Goal: Task Accomplishment & Management: Use online tool/utility

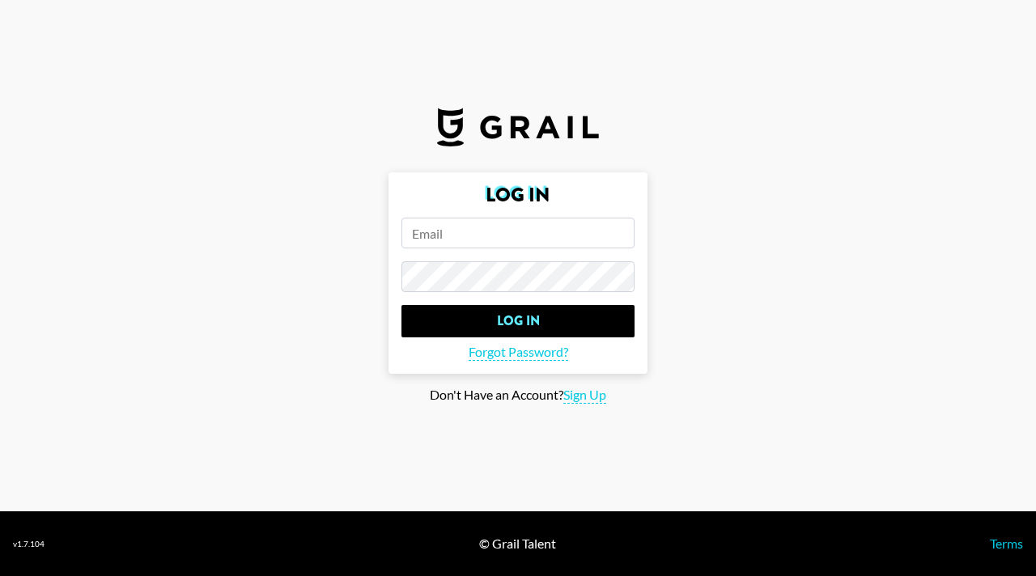
click at [485, 241] on input "email" at bounding box center [517, 233] width 233 height 31
type input "[PERSON_NAME][EMAIL_ADDRESS][DOMAIN_NAME]"
click at [401, 305] on input "Log In" at bounding box center [517, 321] width 233 height 32
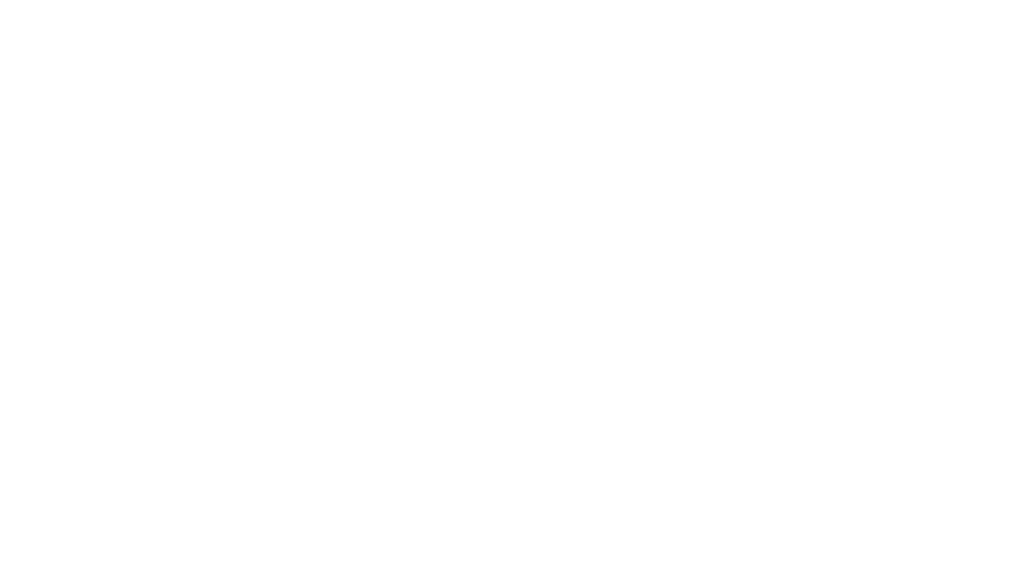
select select "Song"
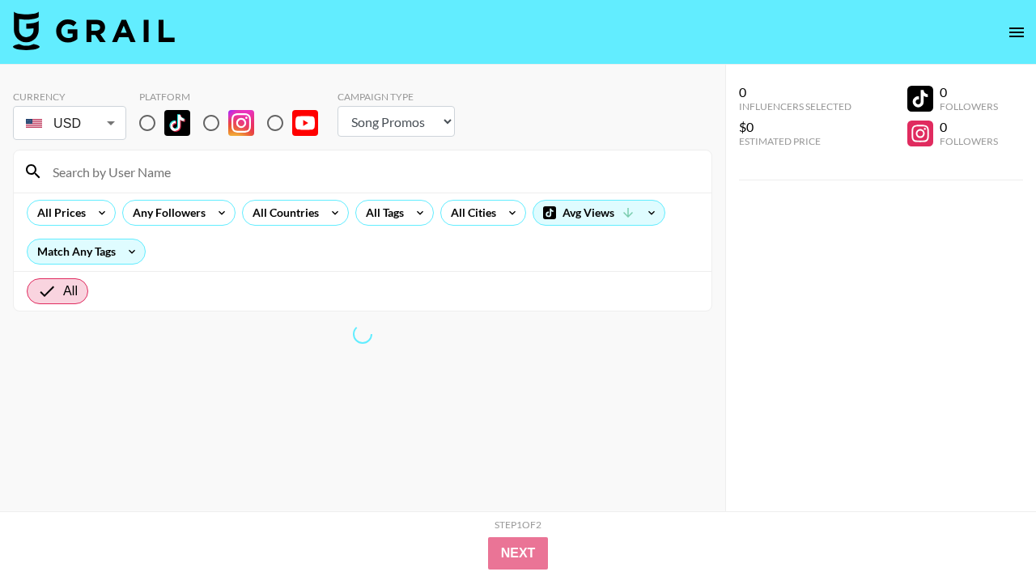
click at [214, 151] on div at bounding box center [363, 172] width 698 height 42
click at [239, 110] on img at bounding box center [241, 123] width 26 height 26
click at [228, 106] on input "radio" at bounding box center [211, 123] width 34 height 34
radio input "true"
click at [210, 65] on div "Currency USD USD ​ Platform Campaign Type Choose Type... Song Promos Brand Prom…" at bounding box center [362, 320] width 725 height 511
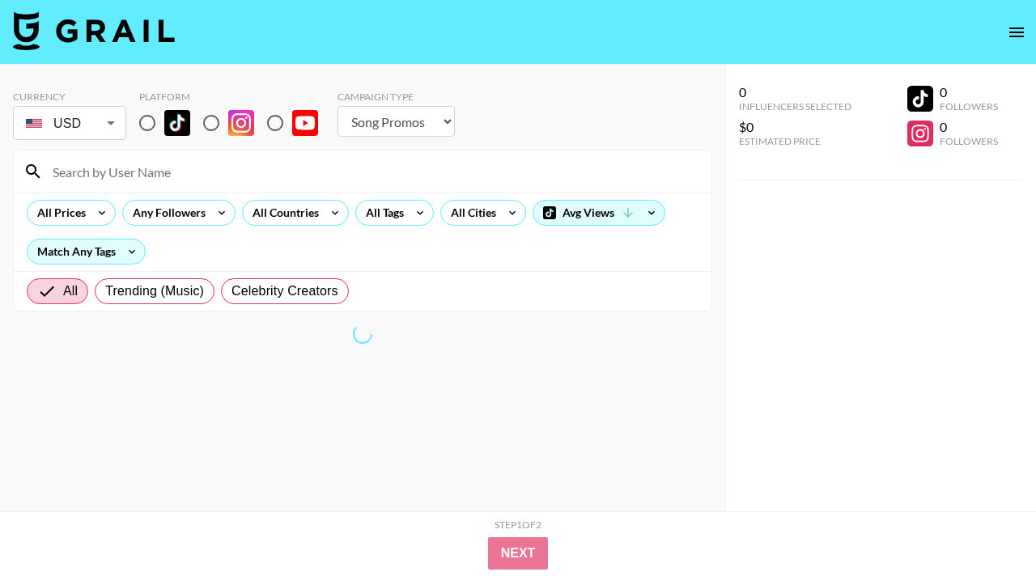
click at [412, 106] on select "Choose Type... Song Promos Brand Promos" at bounding box center [395, 121] width 117 height 31
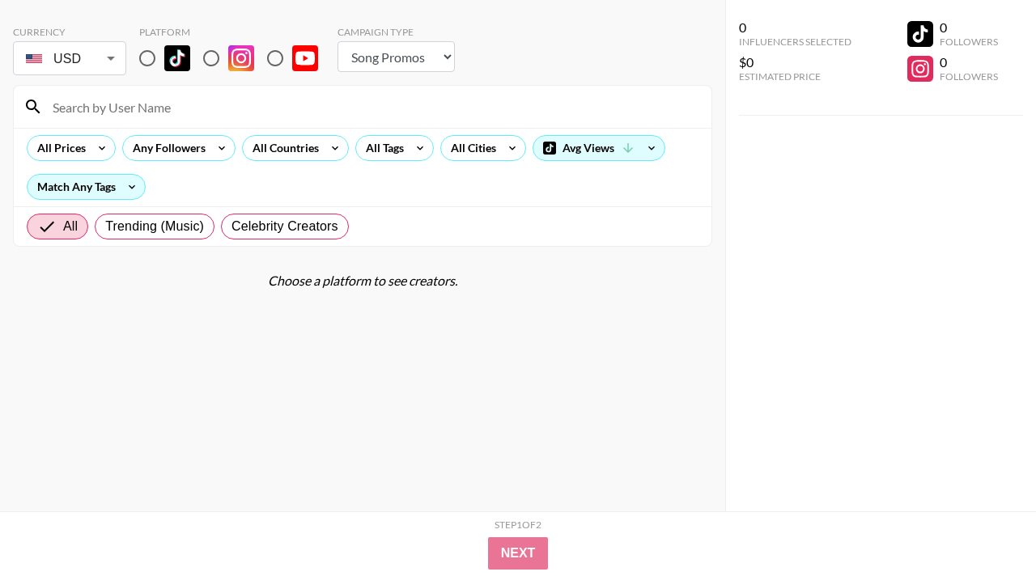
select select "Brand"
click at [337, 41] on select "Choose Type... Song Promos Brand Promos" at bounding box center [395, 56] width 117 height 31
click at [214, 61] on input "radio" at bounding box center [211, 58] width 34 height 34
radio input "true"
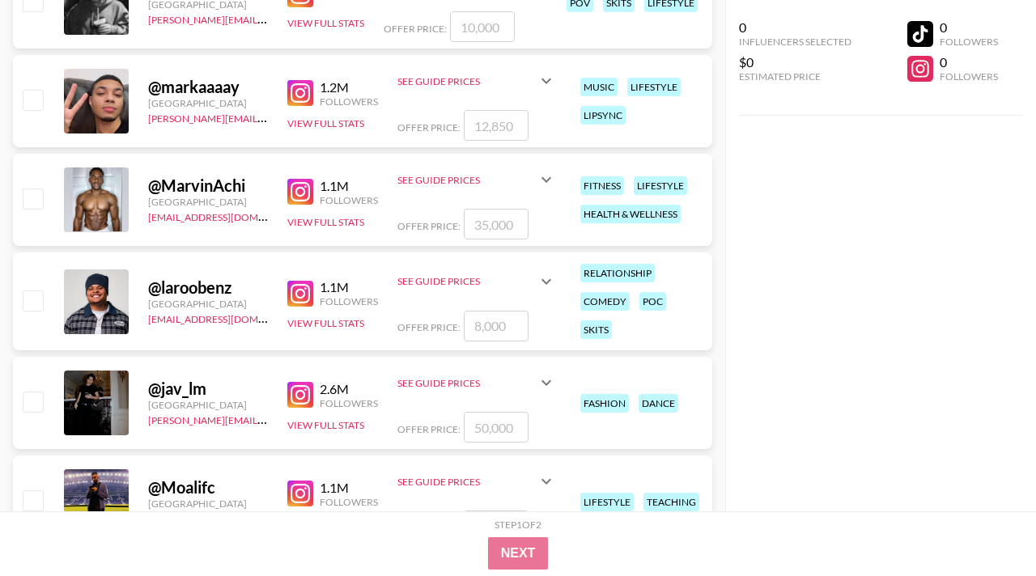
scroll to position [0, 0]
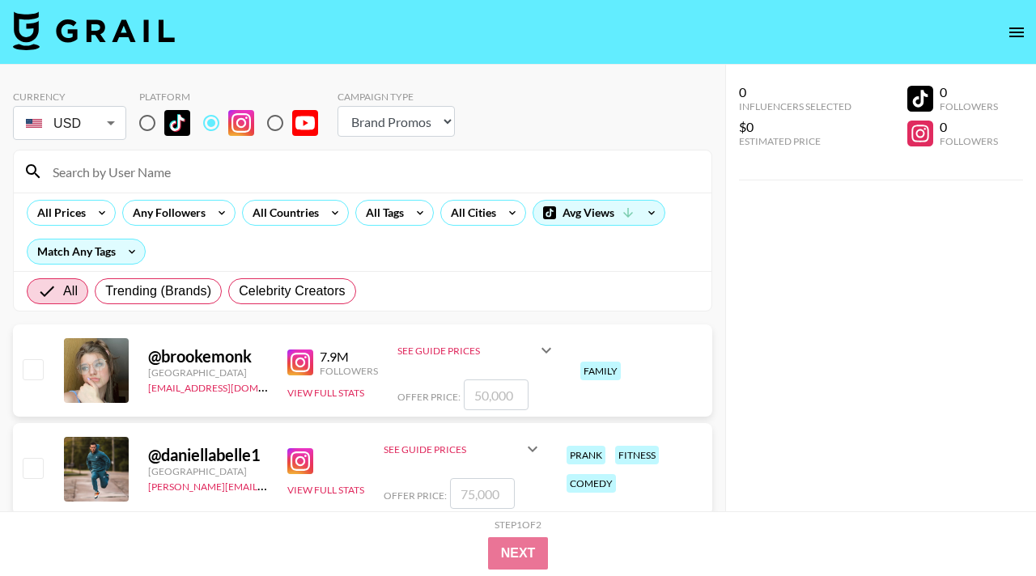
click at [121, 91] on div "Currency" at bounding box center [69, 97] width 113 height 12
click at [209, 126] on input "radio" at bounding box center [211, 123] width 34 height 34
click at [546, 349] on icon at bounding box center [546, 350] width 19 height 19
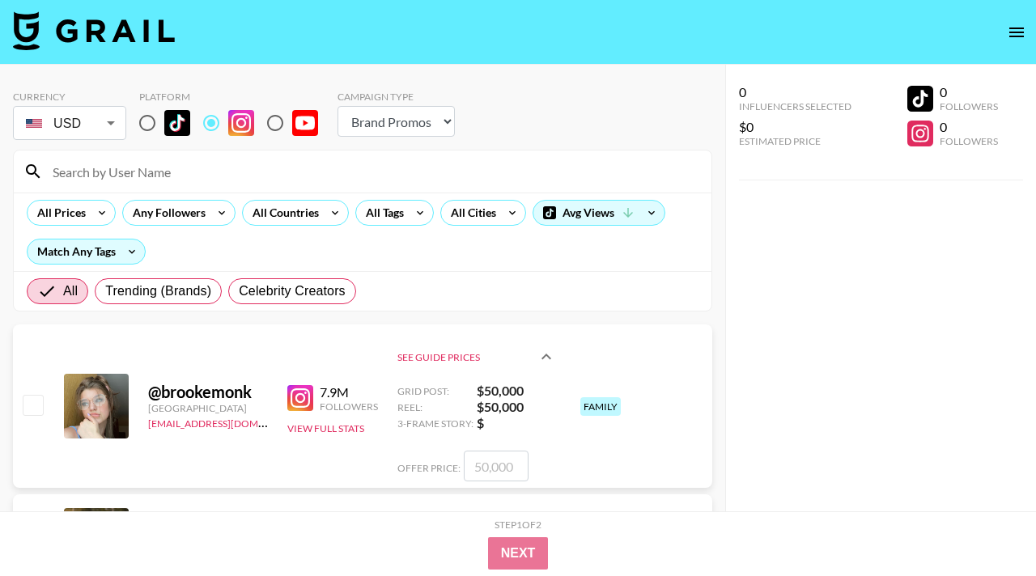
click at [546, 358] on icon at bounding box center [546, 356] width 19 height 19
